Goal: Obtain resource: Obtain resource

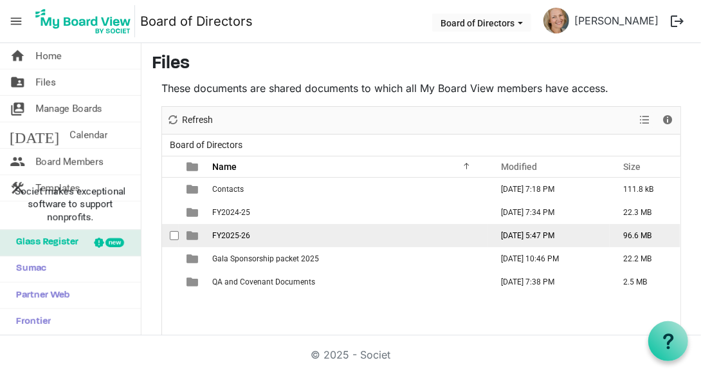
click at [234, 231] on span "FY2025-26" at bounding box center [231, 235] width 38 height 9
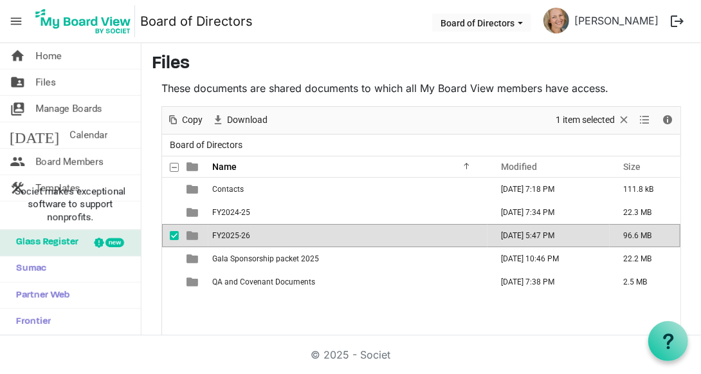
click at [234, 231] on span "FY2025-26" at bounding box center [231, 235] width 38 height 9
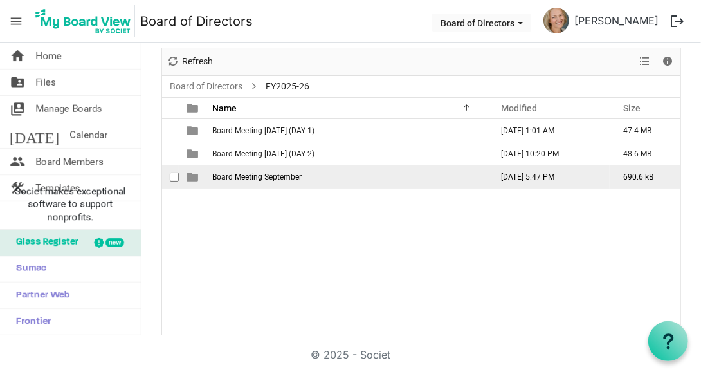
click at [267, 172] on span "Board Meeting September" at bounding box center [256, 176] width 89 height 9
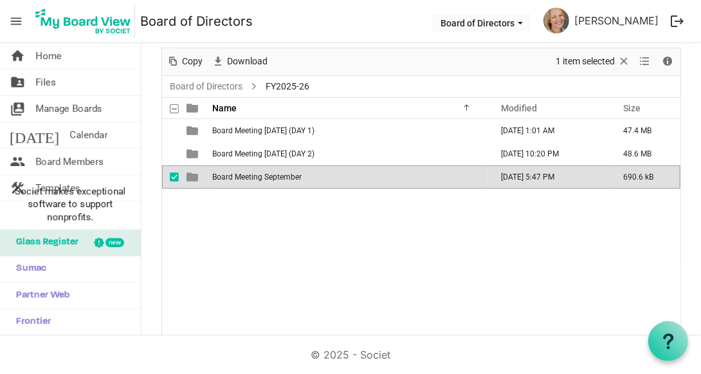
click at [267, 172] on span "Board Meeting September" at bounding box center [256, 176] width 89 height 9
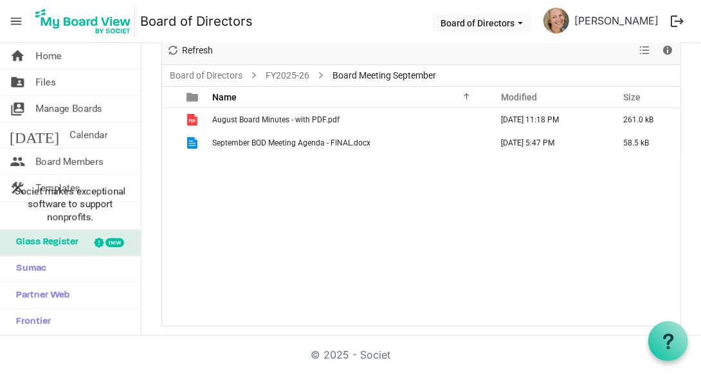
scroll to position [0, 0]
